Goal: Use online tool/utility: Utilize a website feature to perform a specific function

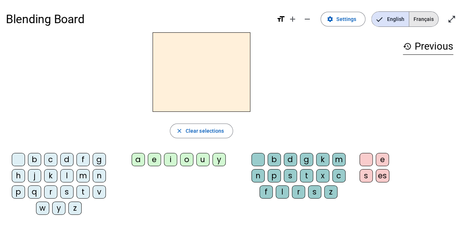
click at [431, 20] on span "Français" at bounding box center [423, 19] width 29 height 15
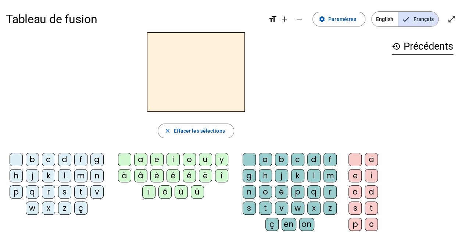
click at [14, 176] on div "h" at bounding box center [16, 175] width 13 height 13
click at [174, 156] on div "i" at bounding box center [172, 159] width 13 height 13
click at [313, 176] on div "l" at bounding box center [313, 175] width 13 height 13
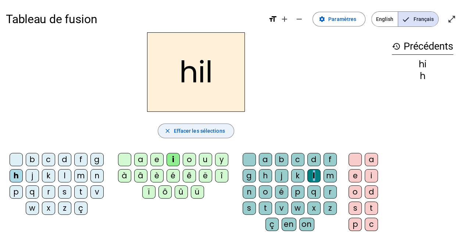
click at [189, 132] on span "Effacer les sélections" at bounding box center [198, 130] width 51 height 9
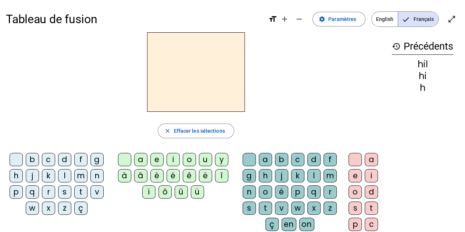
click at [15, 178] on div "h" at bounding box center [16, 175] width 13 height 13
click at [143, 158] on div "a" at bounding box center [140, 159] width 13 height 13
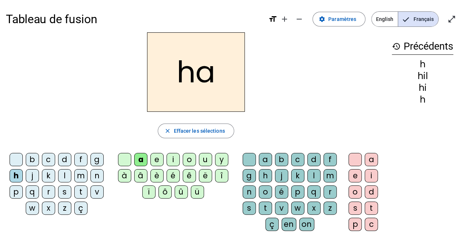
click at [280, 161] on div "b" at bounding box center [281, 159] width 13 height 13
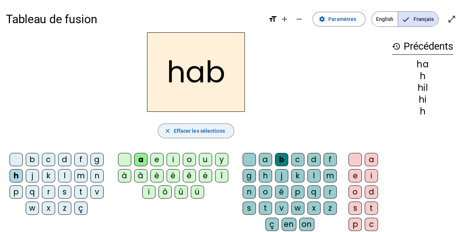
click at [192, 138] on span "button" at bounding box center [195, 131] width 75 height 18
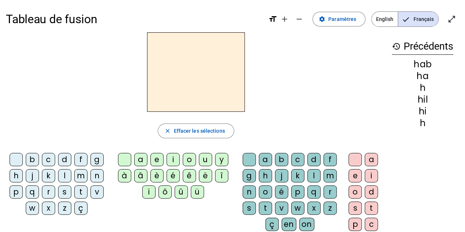
click at [18, 173] on div "h" at bounding box center [16, 175] width 13 height 13
click at [204, 156] on div "u" at bounding box center [205, 159] width 13 height 13
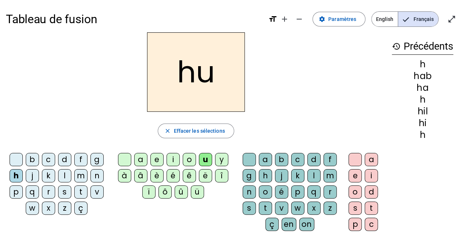
click at [331, 158] on div "f" at bounding box center [329, 159] width 13 height 13
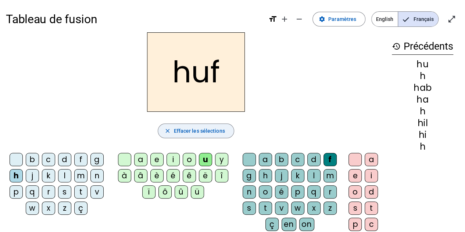
click at [193, 131] on span "Effacer les sélections" at bounding box center [198, 130] width 51 height 9
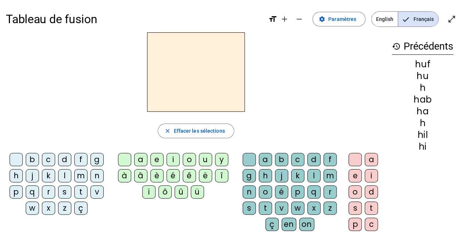
click at [17, 176] on div "h" at bounding box center [16, 175] width 13 height 13
click at [187, 158] on div "o" at bounding box center [189, 159] width 13 height 13
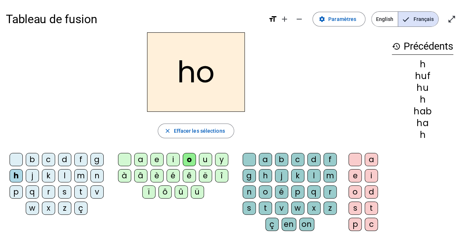
click at [335, 173] on letter-bubble "m" at bounding box center [331, 177] width 16 height 16
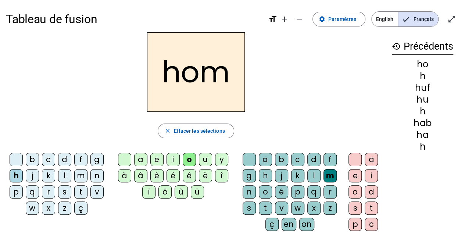
click at [327, 174] on div "m" at bounding box center [329, 175] width 13 height 13
click at [213, 130] on span "Effacer les sélections" at bounding box center [198, 130] width 51 height 9
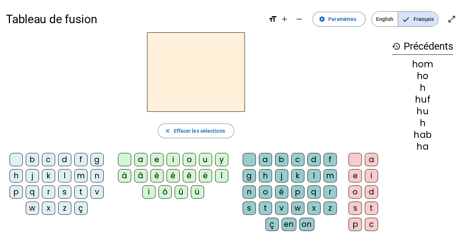
click at [16, 176] on div "h" at bounding box center [16, 175] width 13 height 13
click at [142, 157] on div "a" at bounding box center [140, 159] width 13 height 13
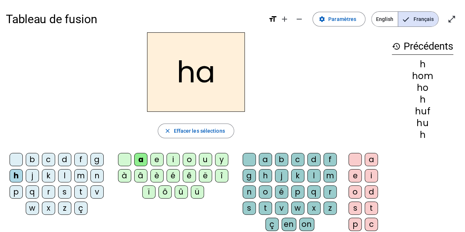
click at [328, 188] on div "r" at bounding box center [329, 191] width 13 height 13
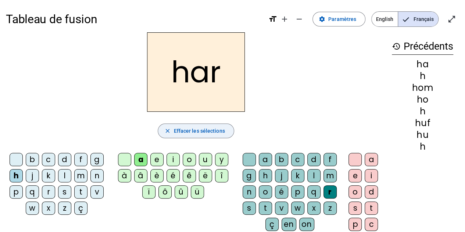
click at [187, 131] on span "Effacer les sélections" at bounding box center [198, 130] width 51 height 9
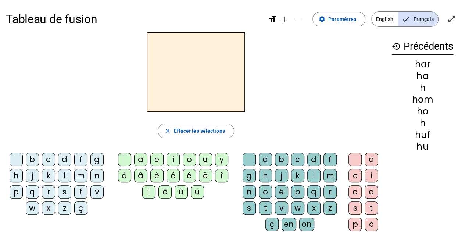
click at [14, 173] on div "h" at bounding box center [16, 175] width 13 height 13
click at [157, 158] on div "e" at bounding box center [156, 159] width 13 height 13
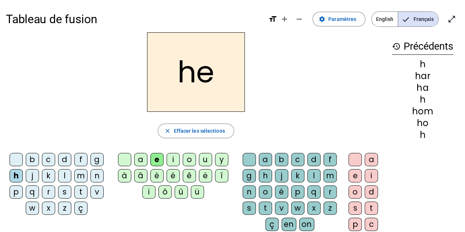
click at [281, 172] on div "j" at bounding box center [281, 175] width 13 height 13
